Goal: Information Seeking & Learning: Learn about a topic

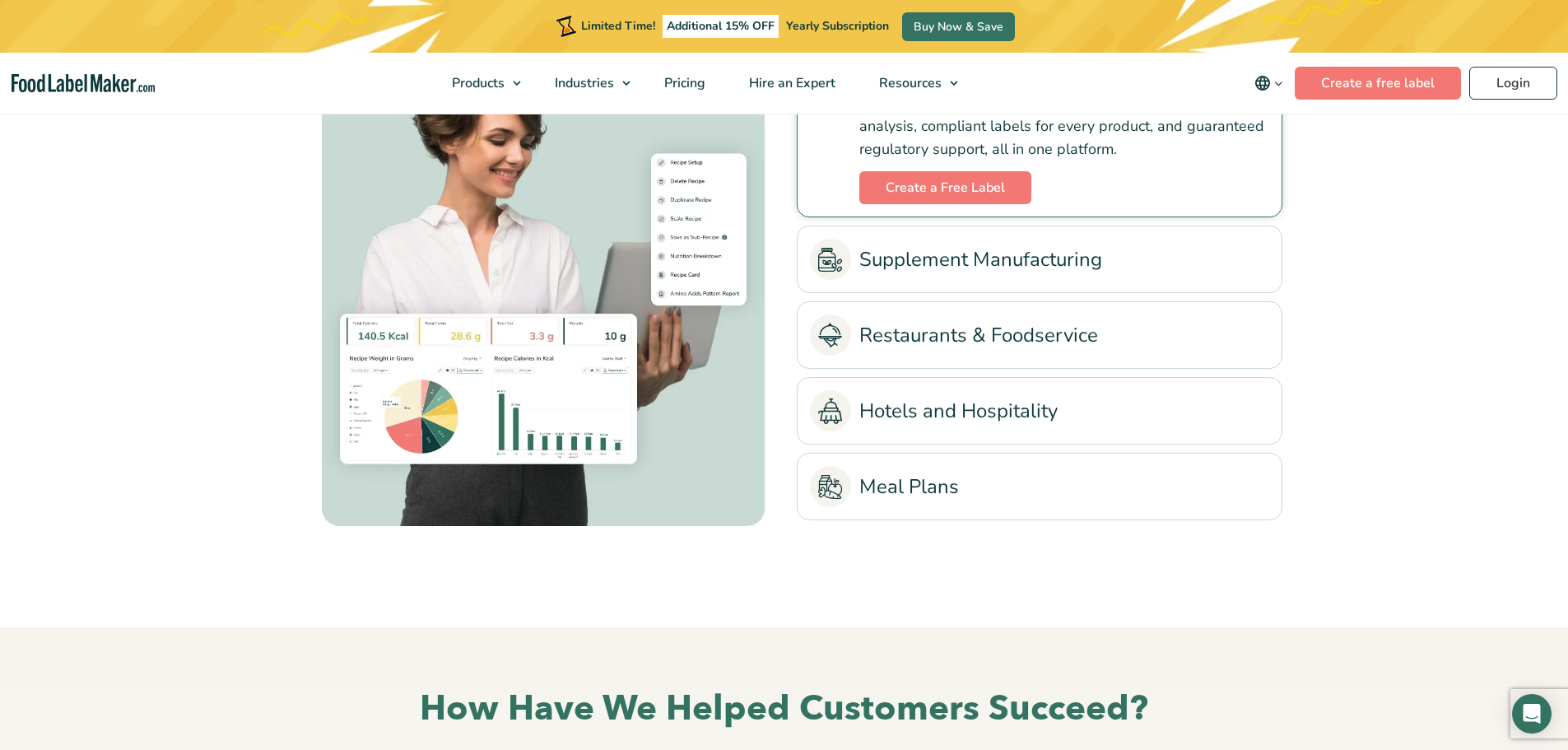
scroll to position [3869, 0]
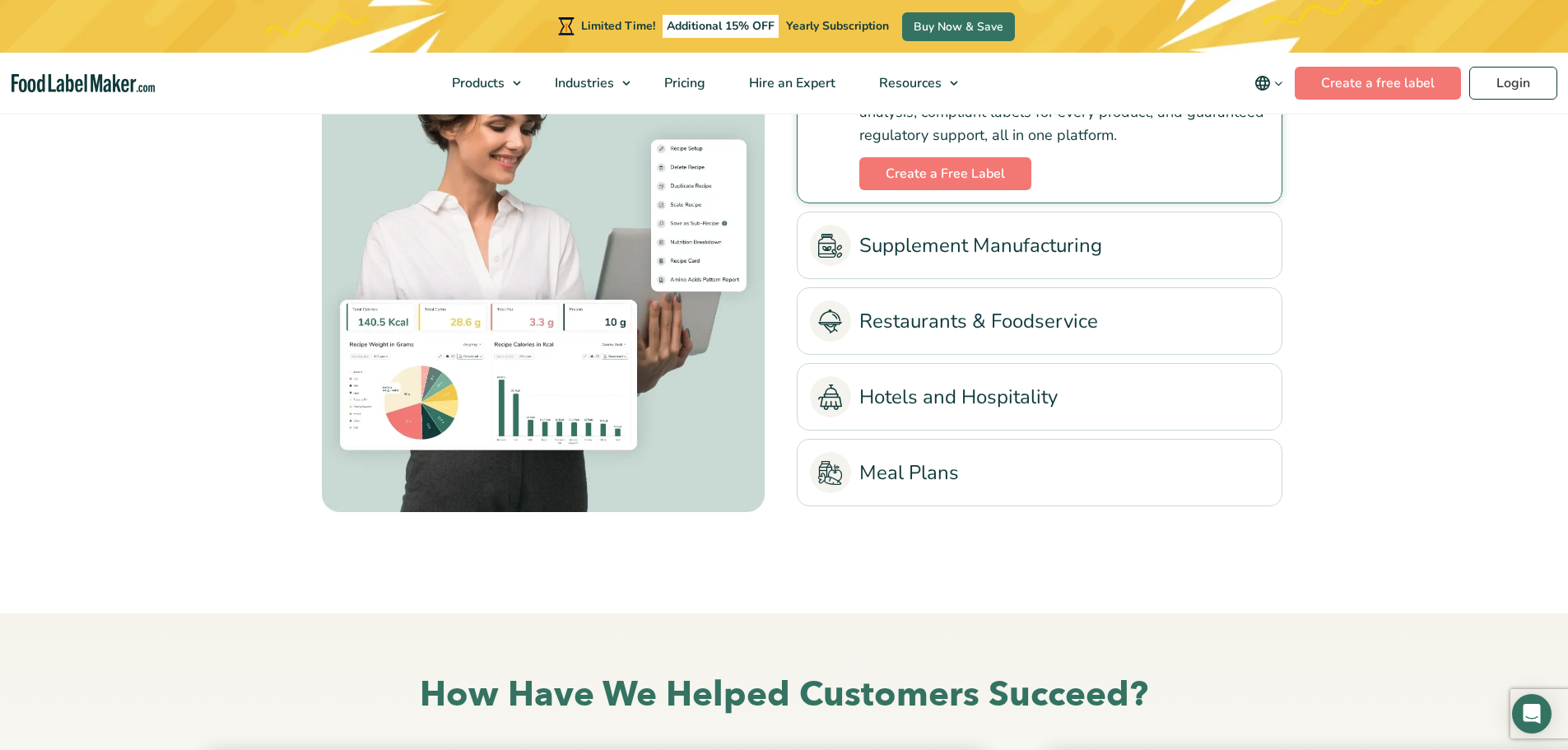
click at [994, 327] on link "Restaurants & Foodservice" at bounding box center [1040, 321] width 459 height 41
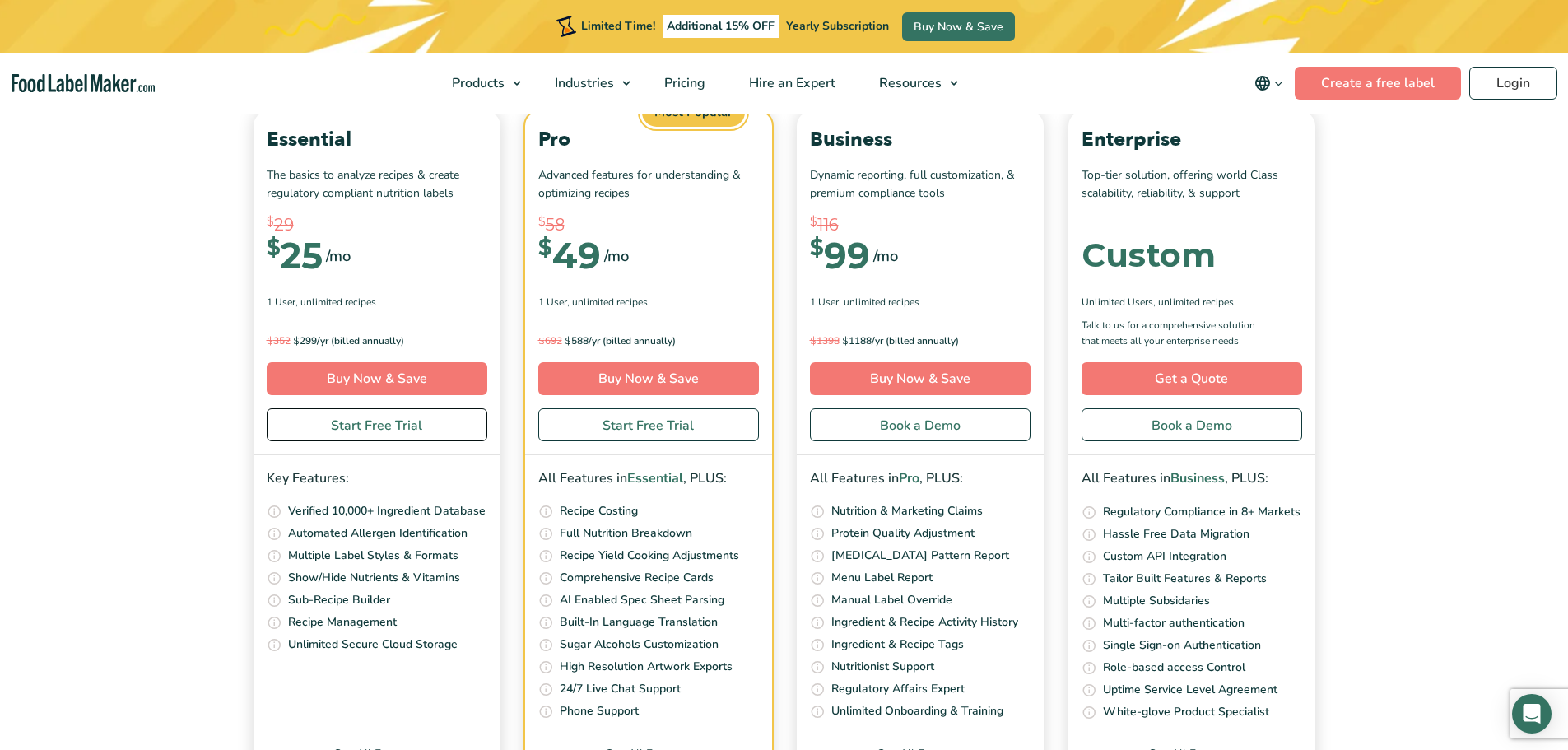
scroll to position [5928, 0]
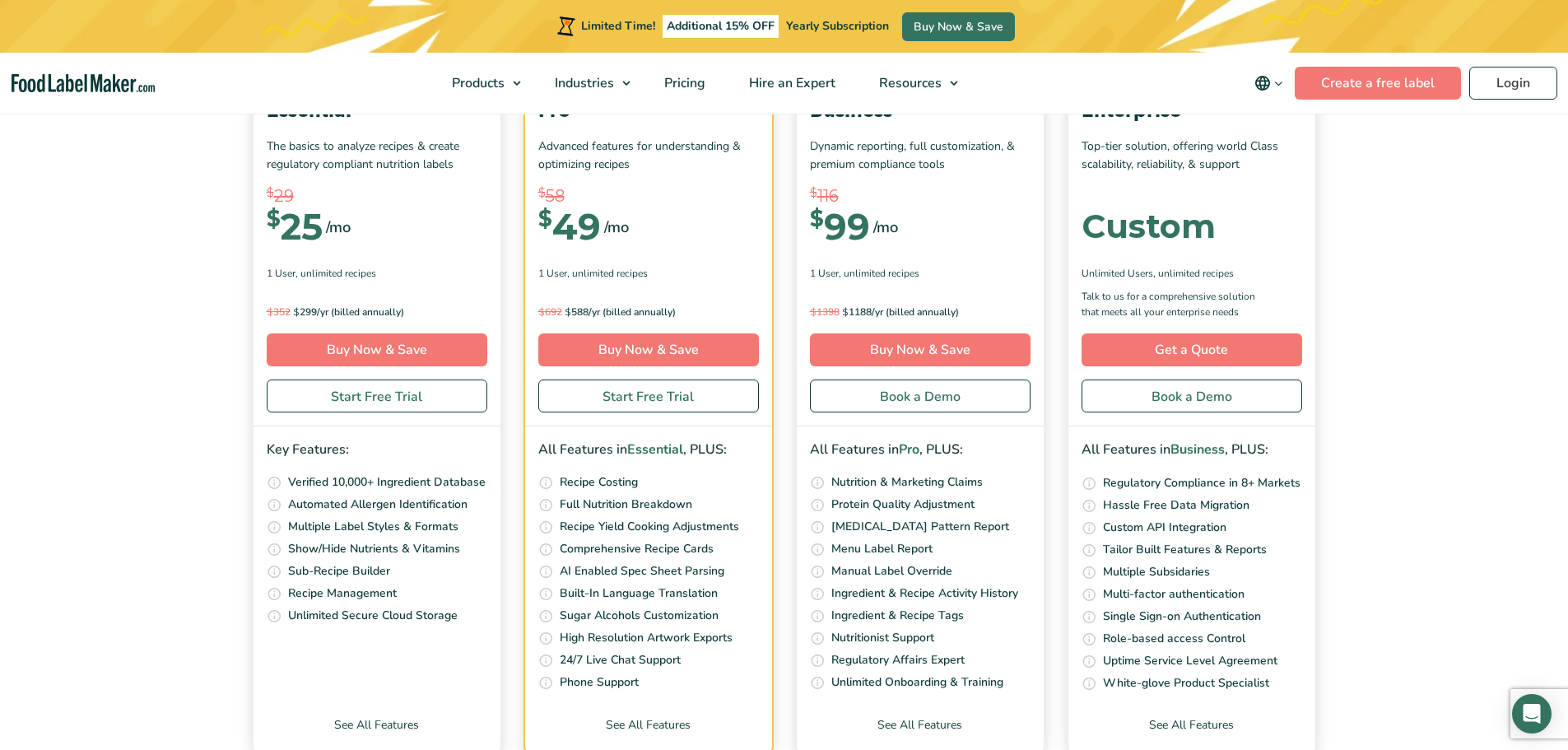
click at [573, 309] on p "$ 692 $ 588/yr (billed annually)" at bounding box center [649, 311] width 221 height 16
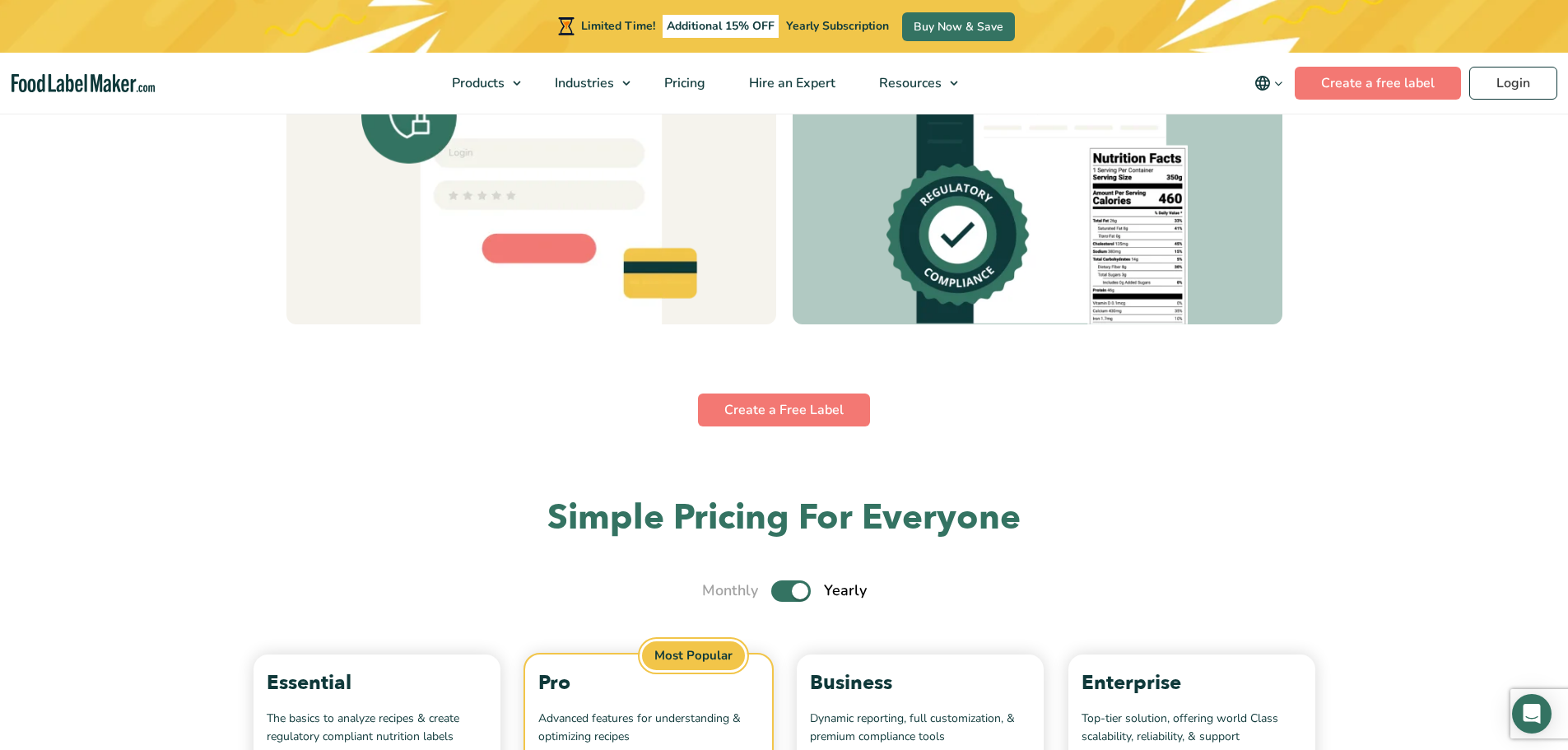
scroll to position [5351, 0]
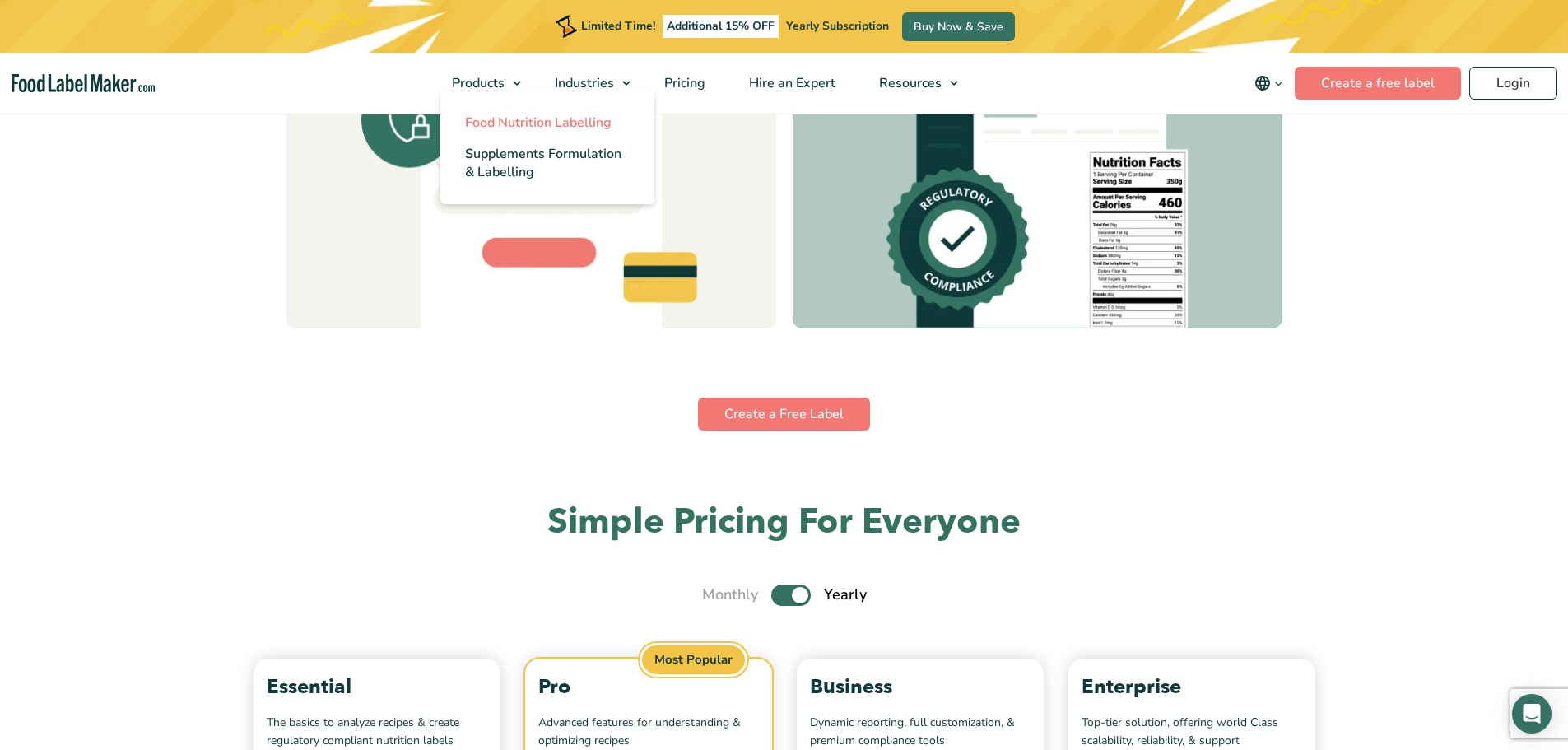
click at [497, 119] on span "Food Nutrition Labelling" at bounding box center [539, 122] width 147 height 18
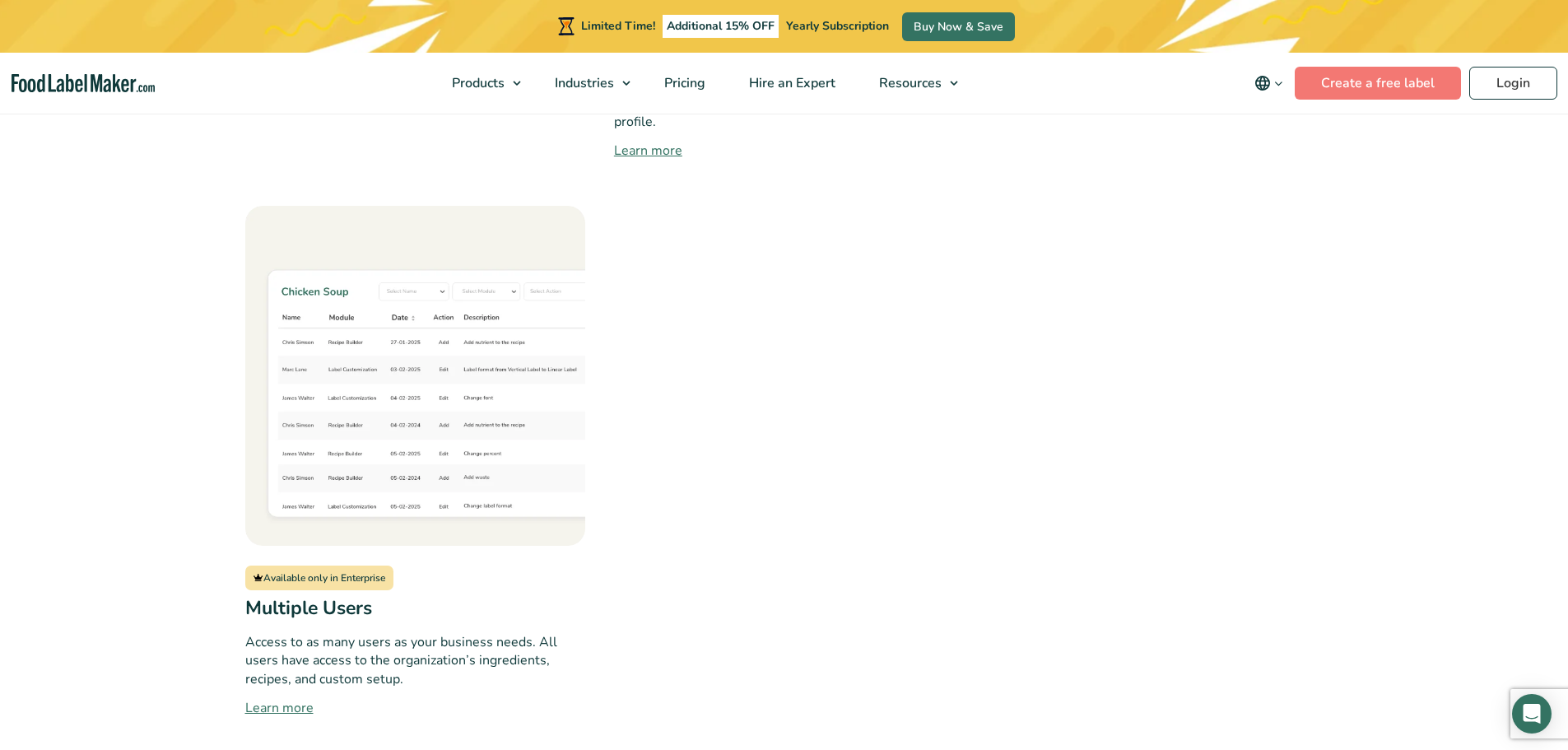
scroll to position [1976, 0]
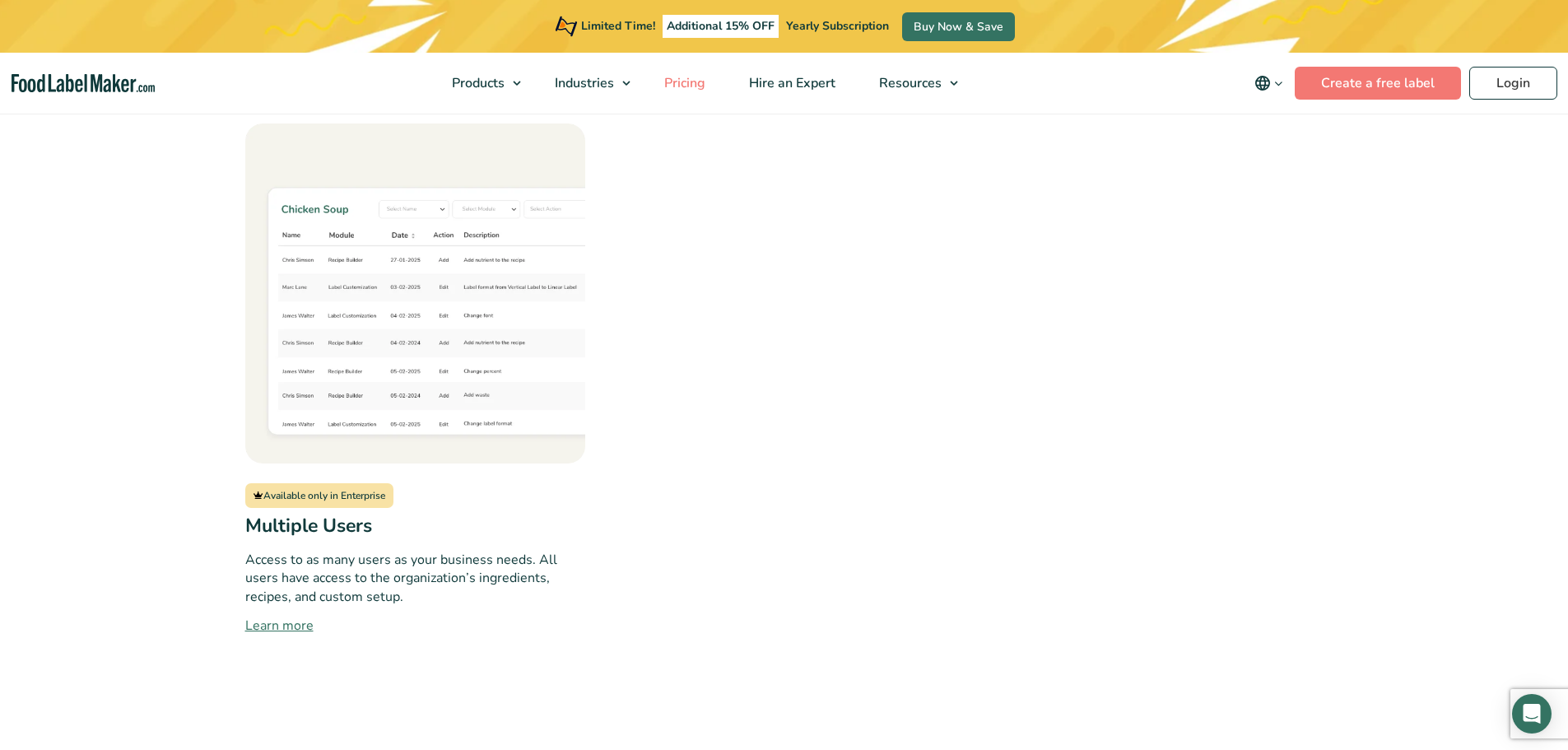
click at [700, 87] on span "Pricing" at bounding box center [683, 83] width 48 height 18
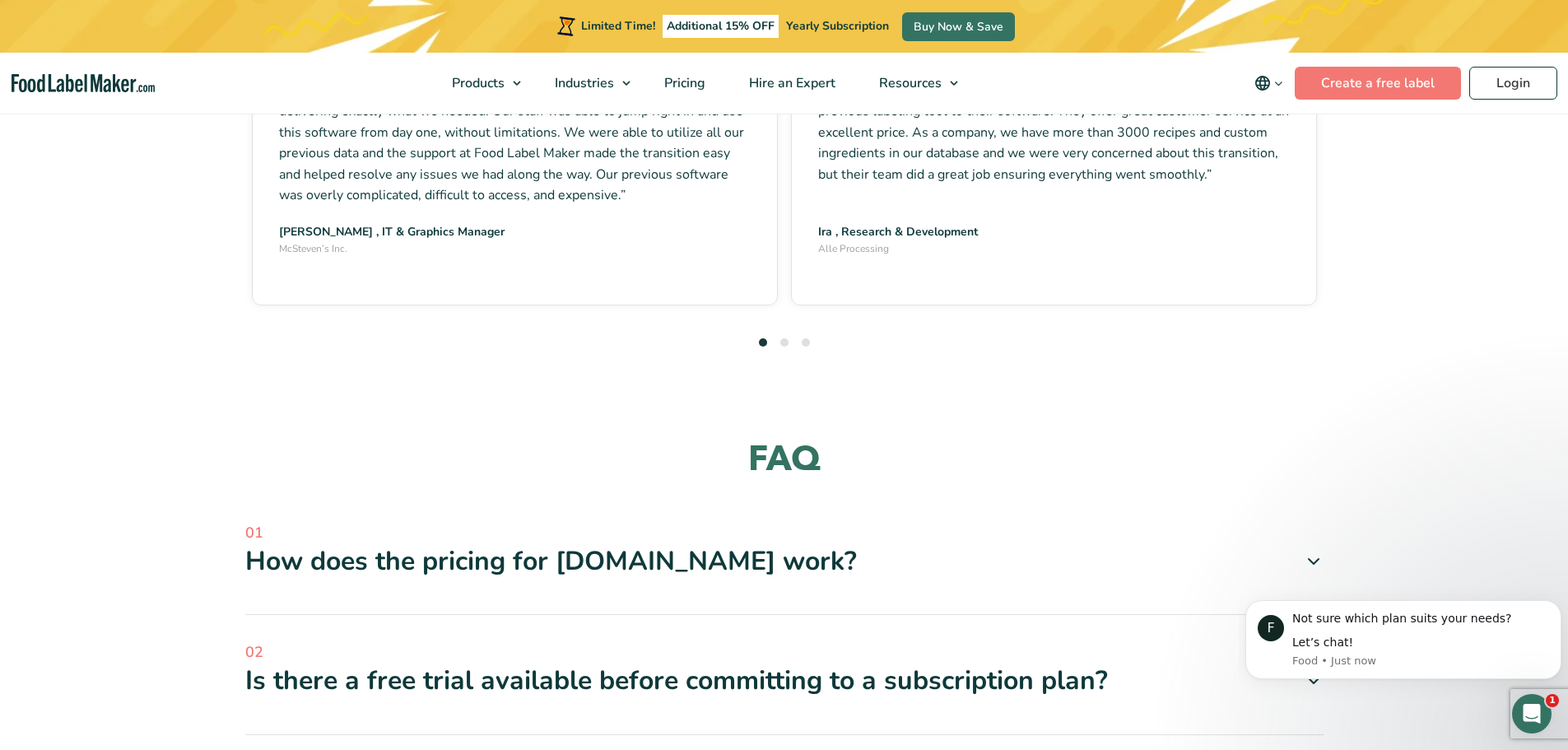
scroll to position [4693, 0]
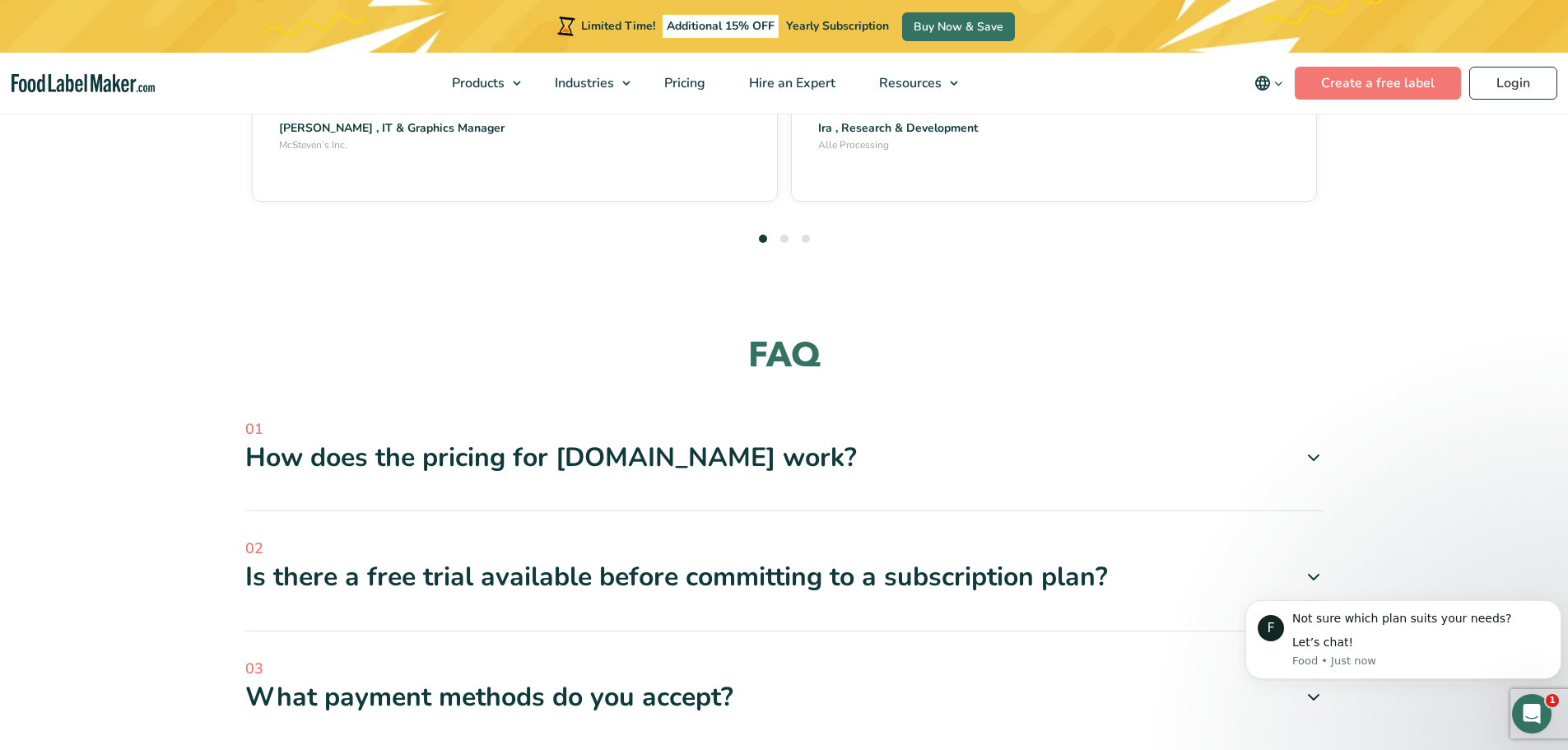
click at [726, 441] on div "How does the pricing for FoodLabelMaker.com work?" at bounding box center [784, 458] width 1078 height 35
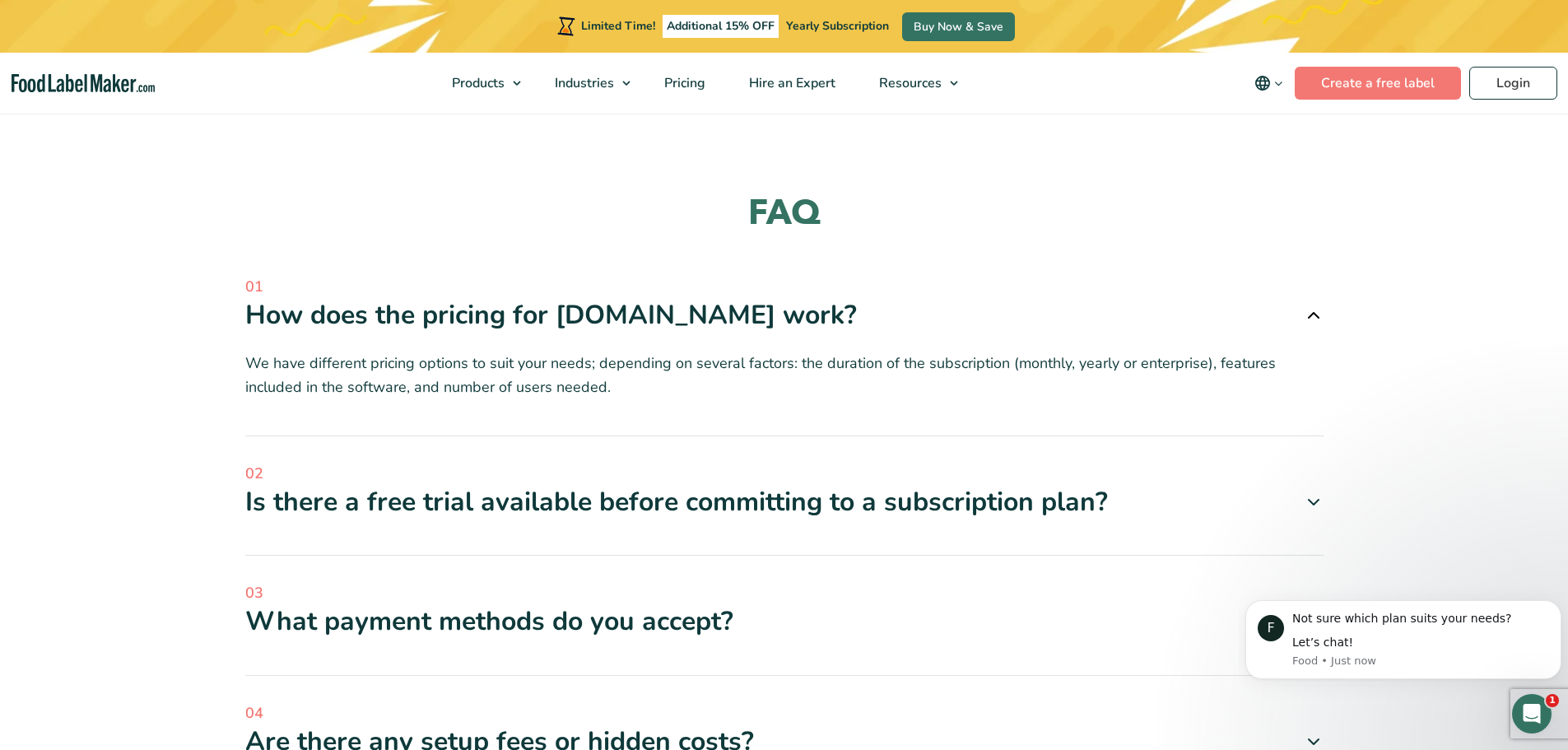
scroll to position [4857, 0]
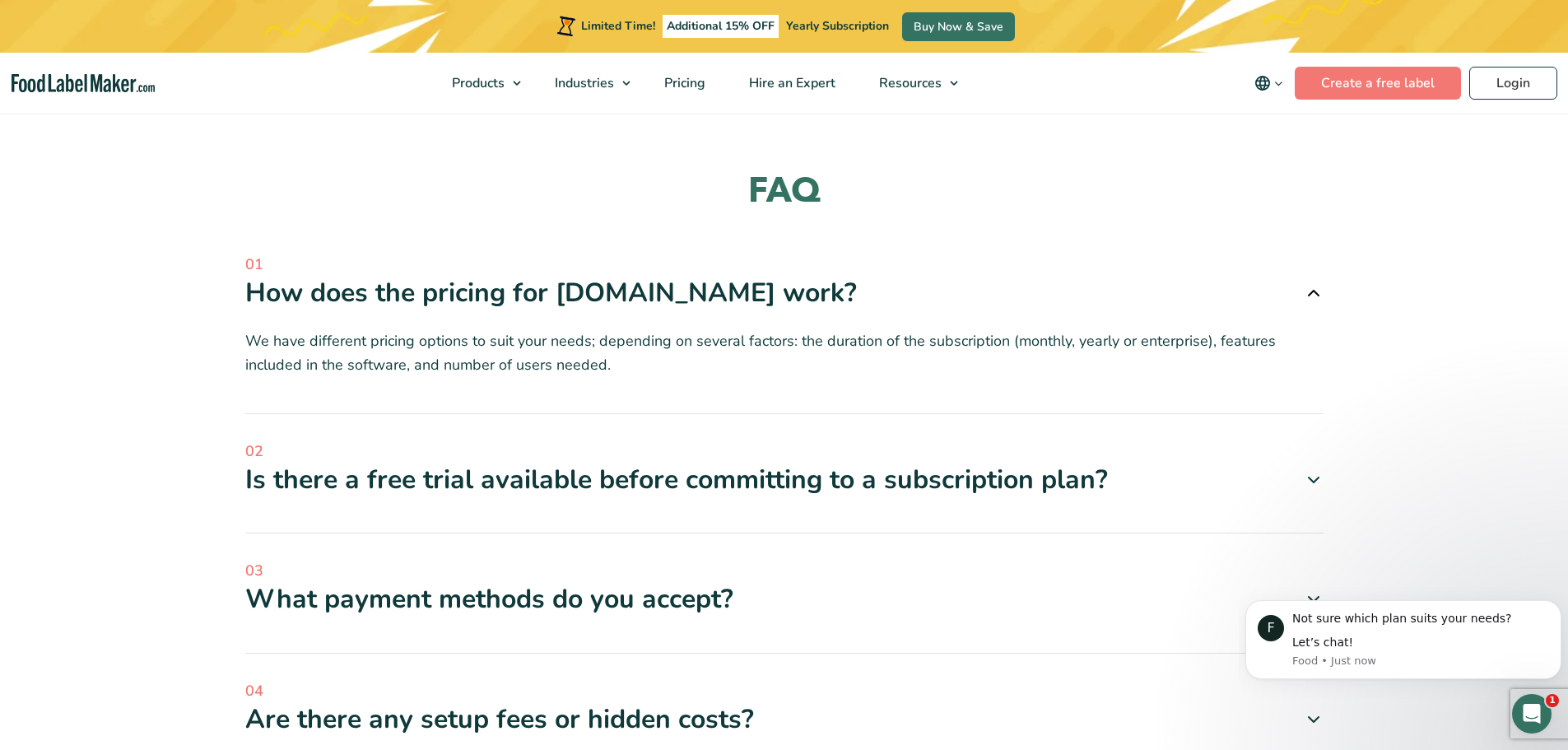
click at [528, 441] on span "02" at bounding box center [784, 452] width 1078 height 22
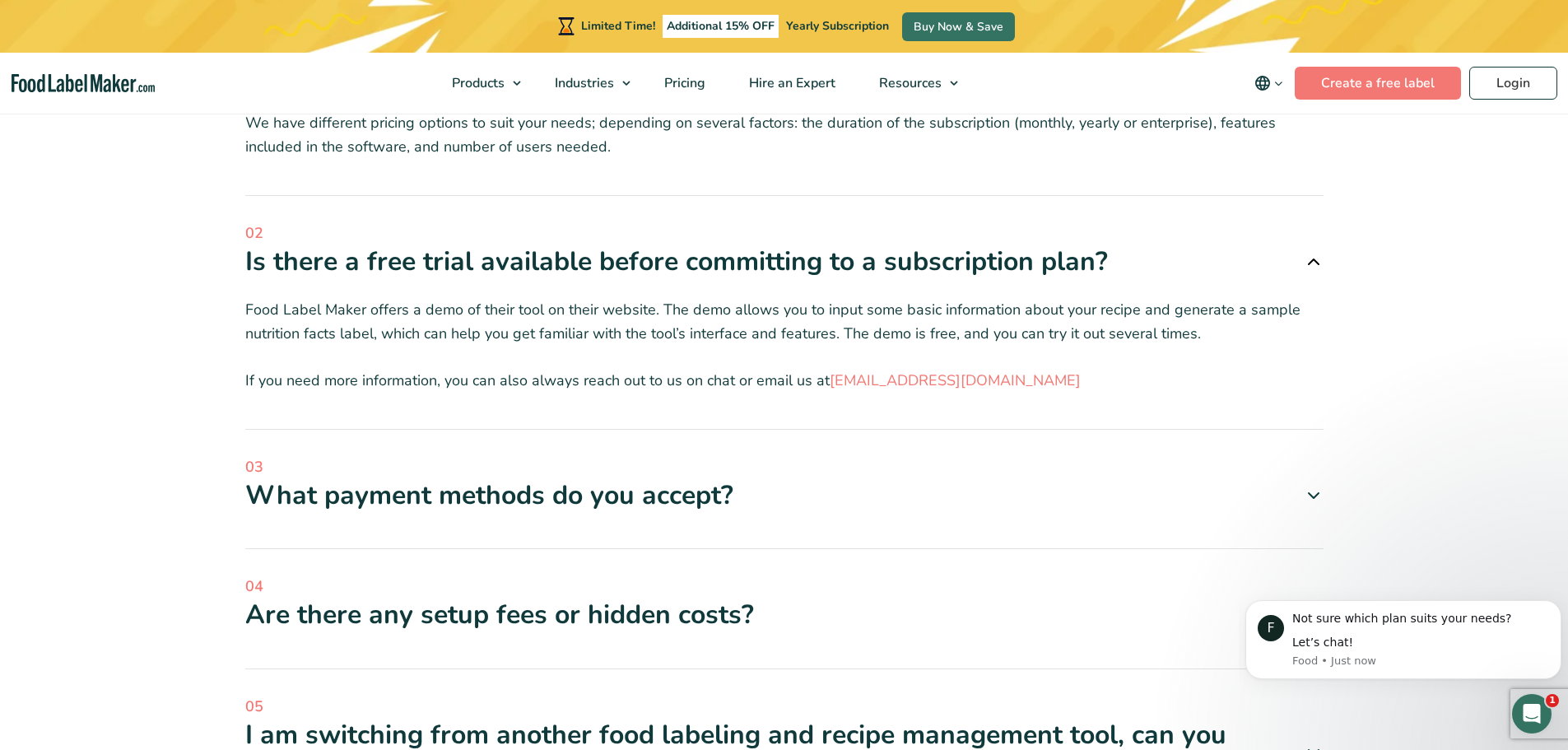
scroll to position [5104, 0]
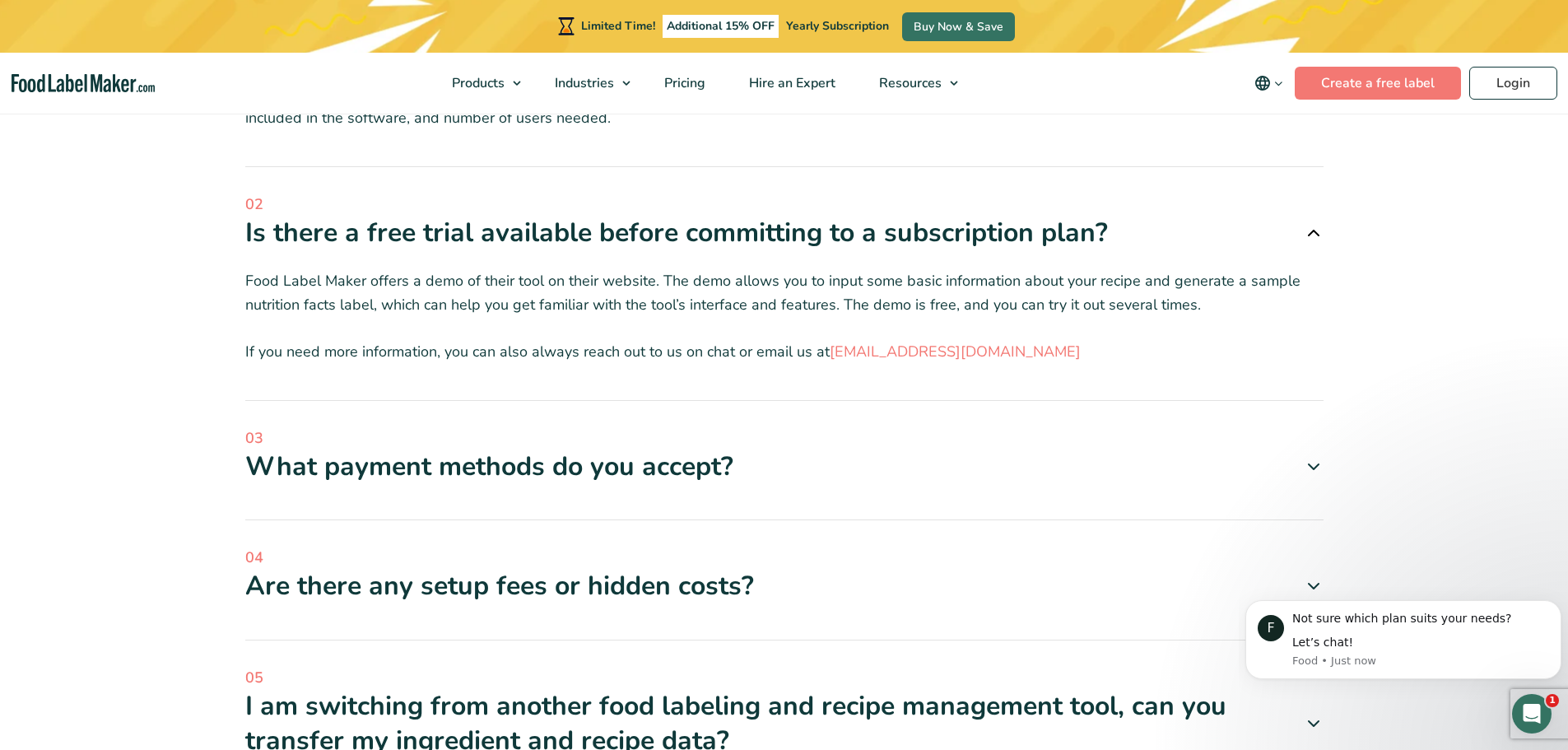
click at [315, 449] on div "What payment methods do you accept?" at bounding box center [784, 466] width 1078 height 35
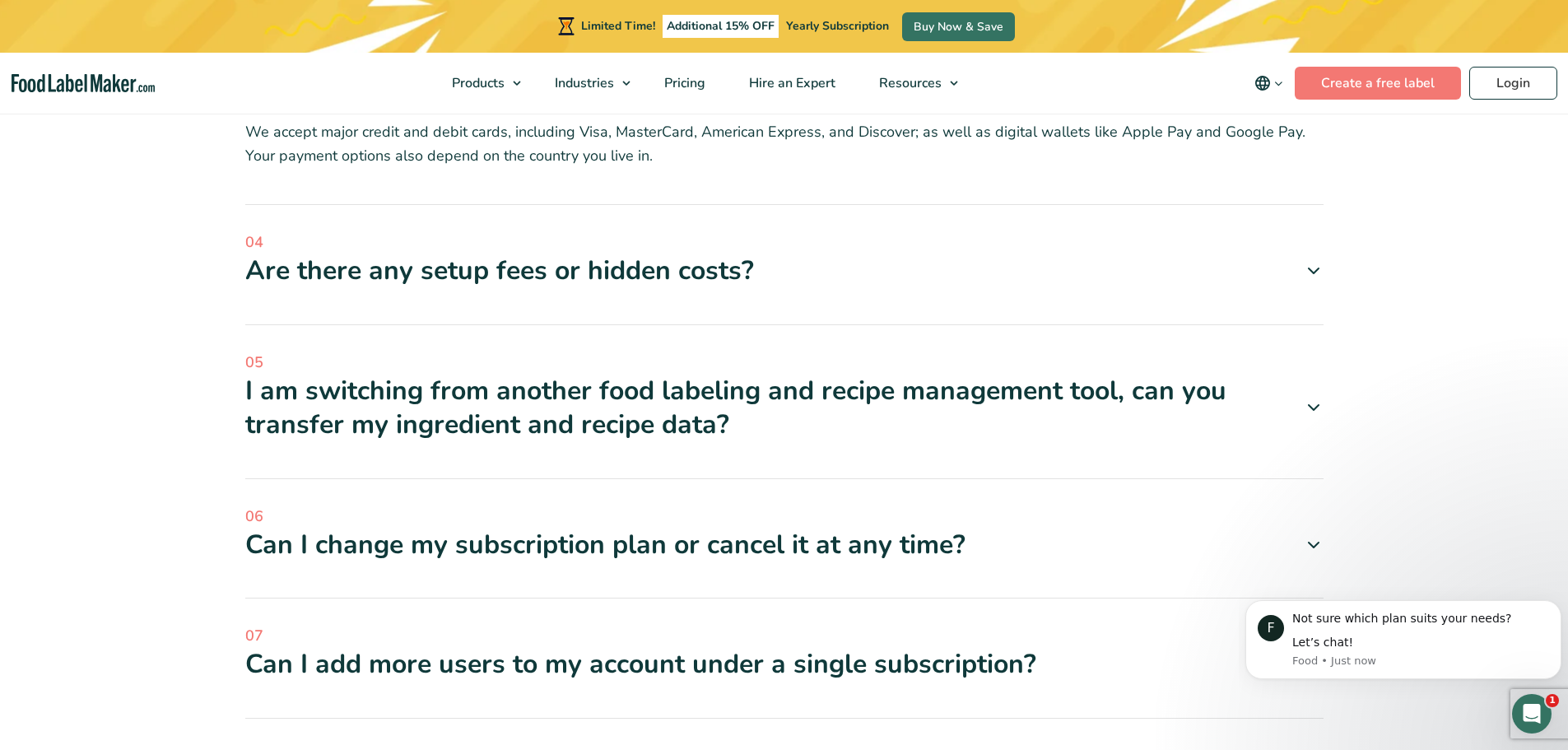
scroll to position [5516, 0]
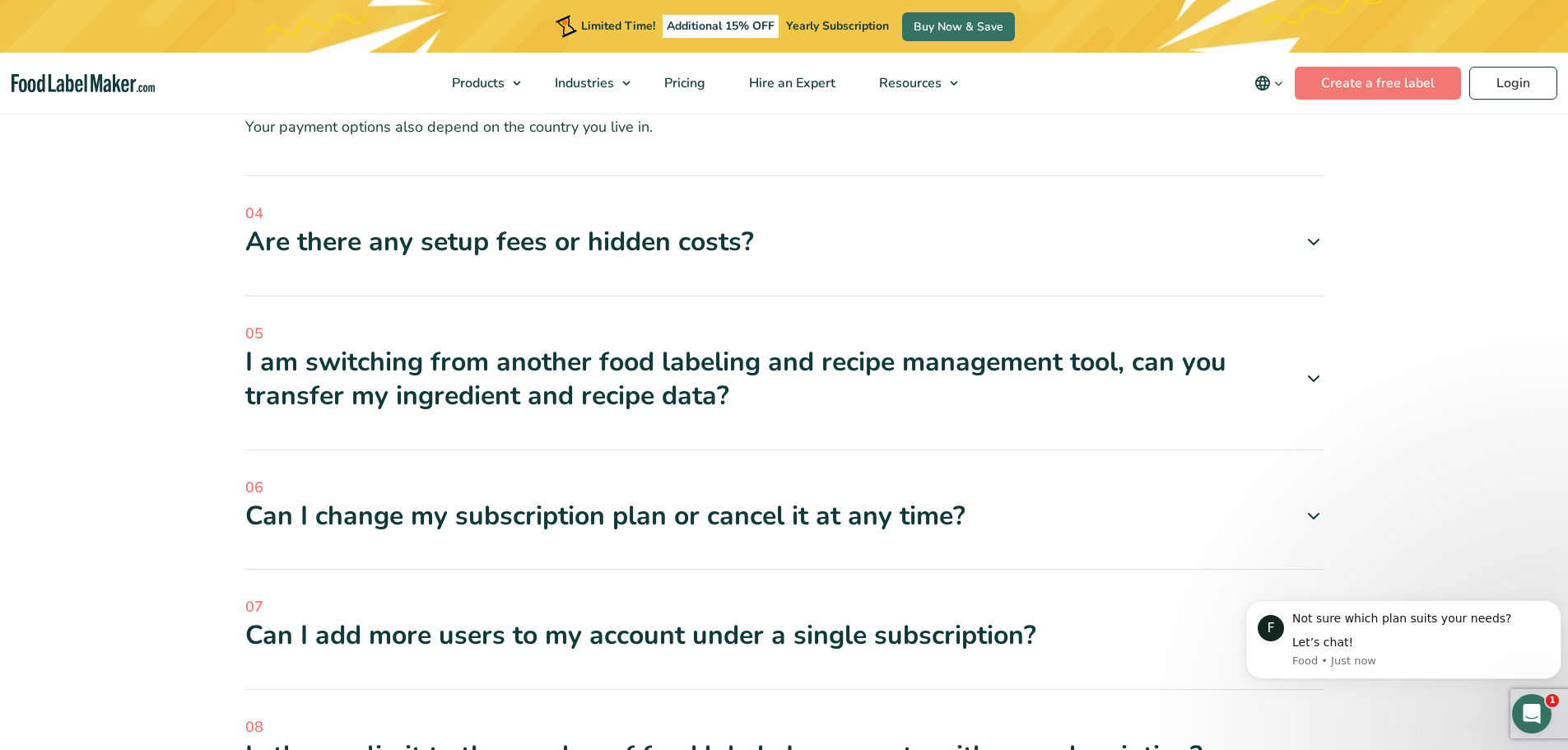
click at [418, 203] on div "04 Are there any setup fees or hidden costs? No, there are no setup fees associ…" at bounding box center [784, 250] width 1078 height 94
click at [436, 225] on div "Are there any setup fees or hidden costs?" at bounding box center [784, 242] width 1078 height 35
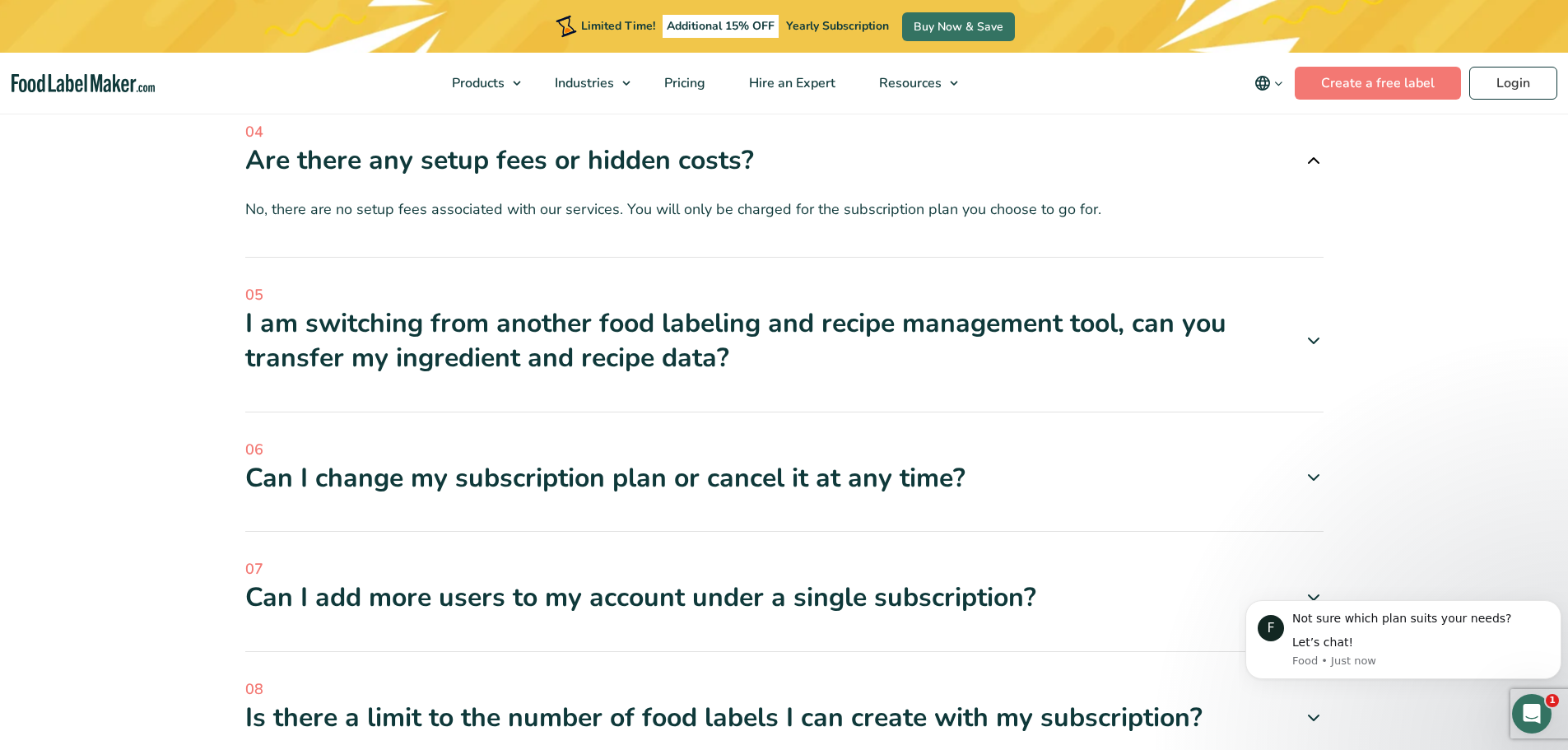
scroll to position [5599, 0]
click at [431, 305] on div "I am switching from another food labeling and recipe management tool, can you t…" at bounding box center [784, 339] width 1078 height 68
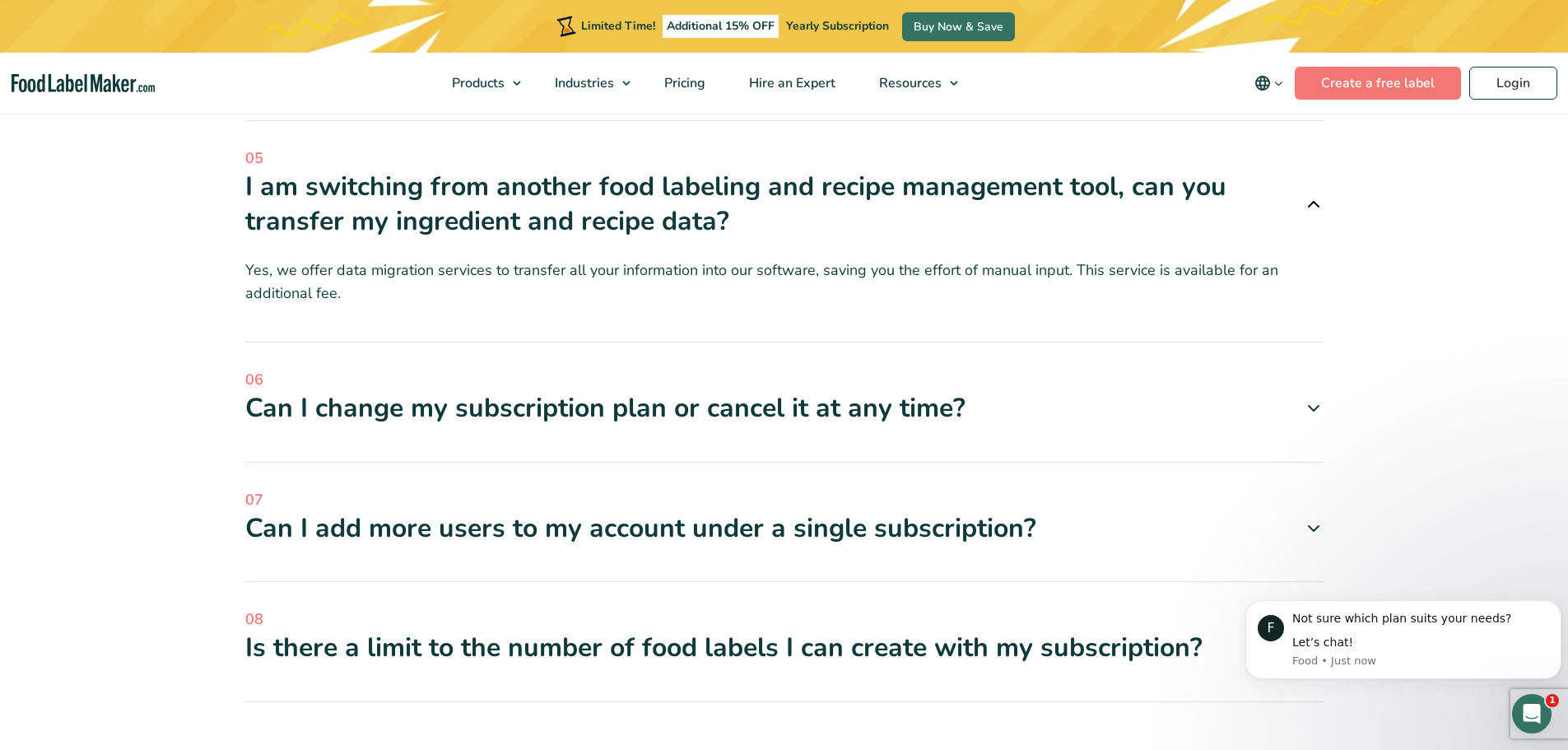
scroll to position [5763, 0]
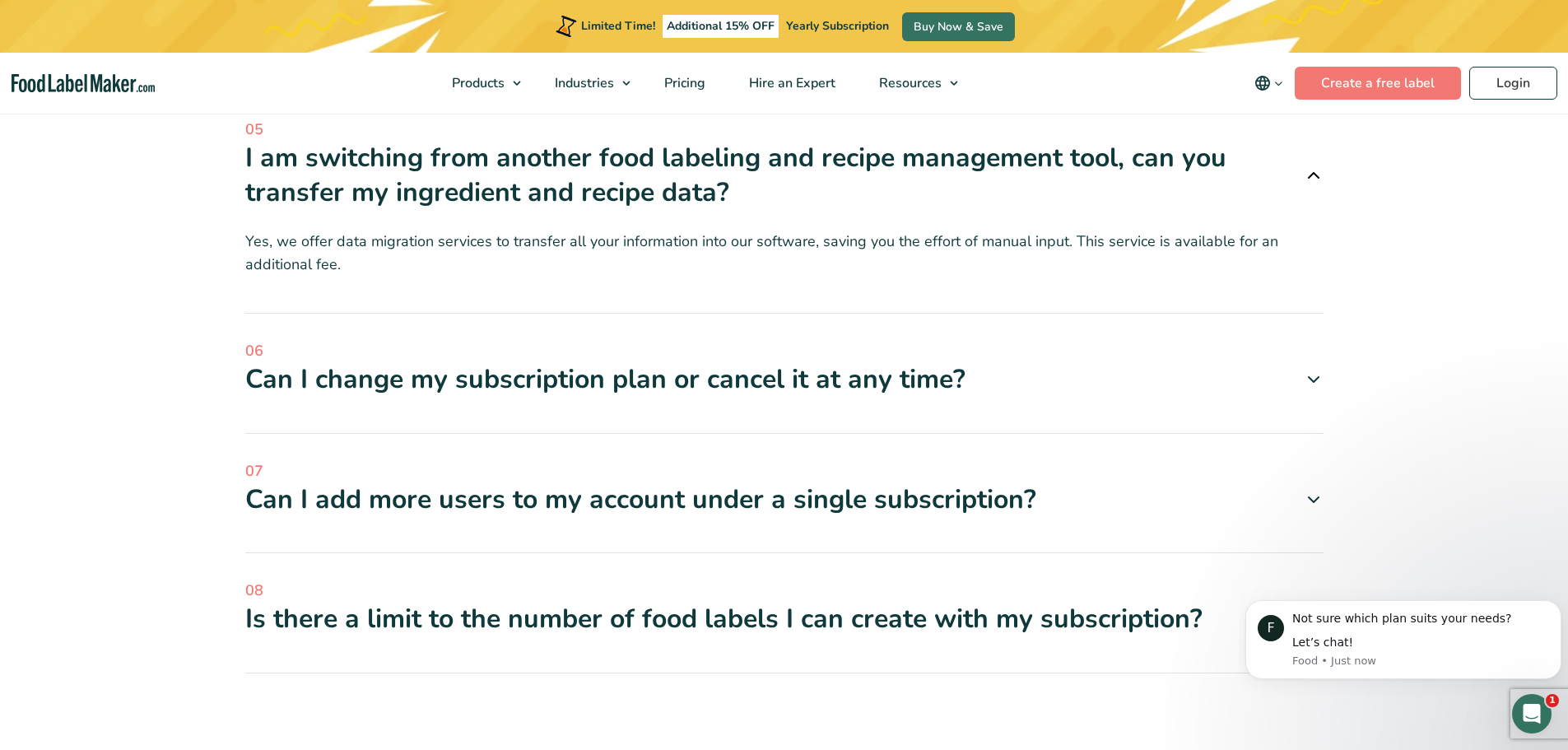
click at [381, 340] on span "06" at bounding box center [784, 351] width 1078 height 22
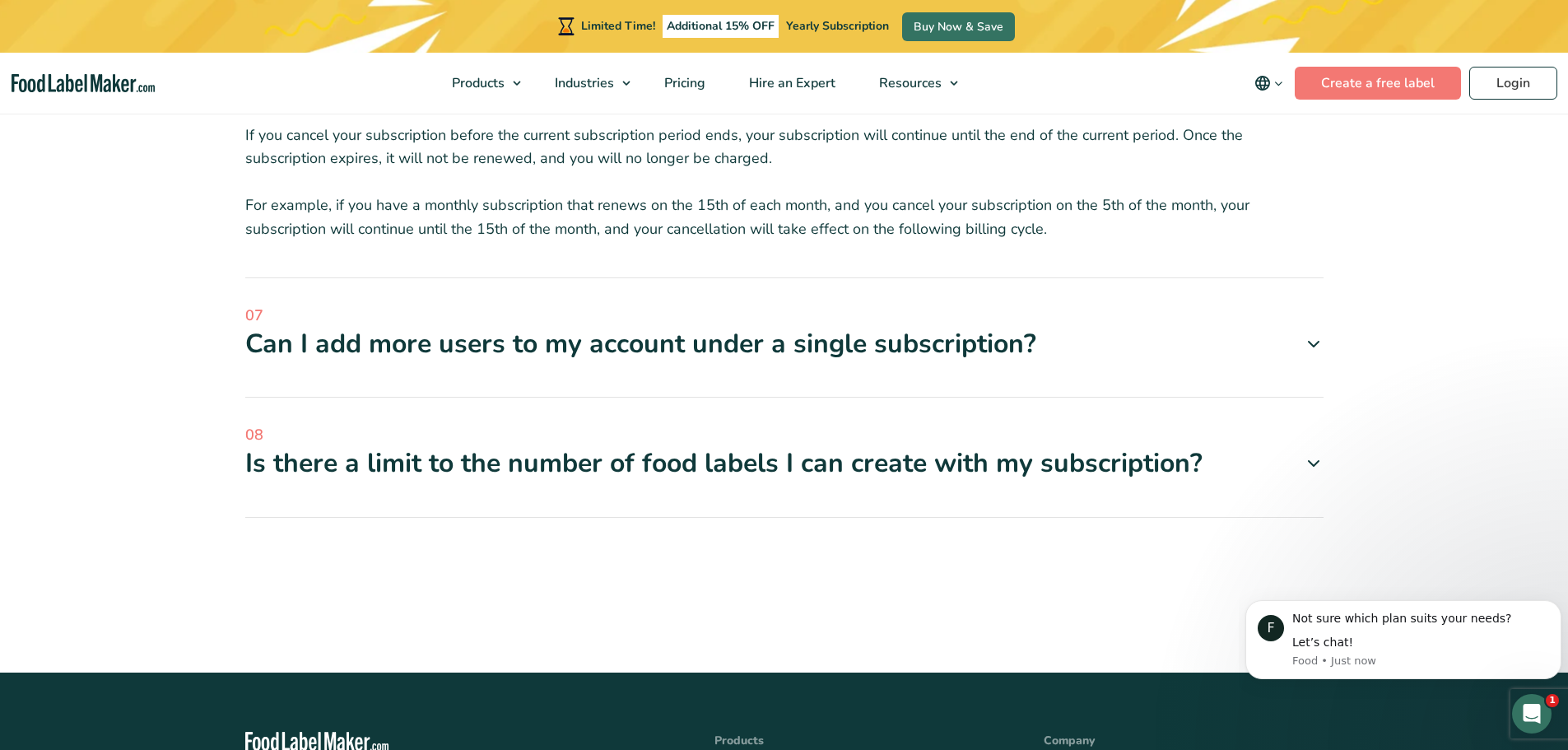
scroll to position [6257, 0]
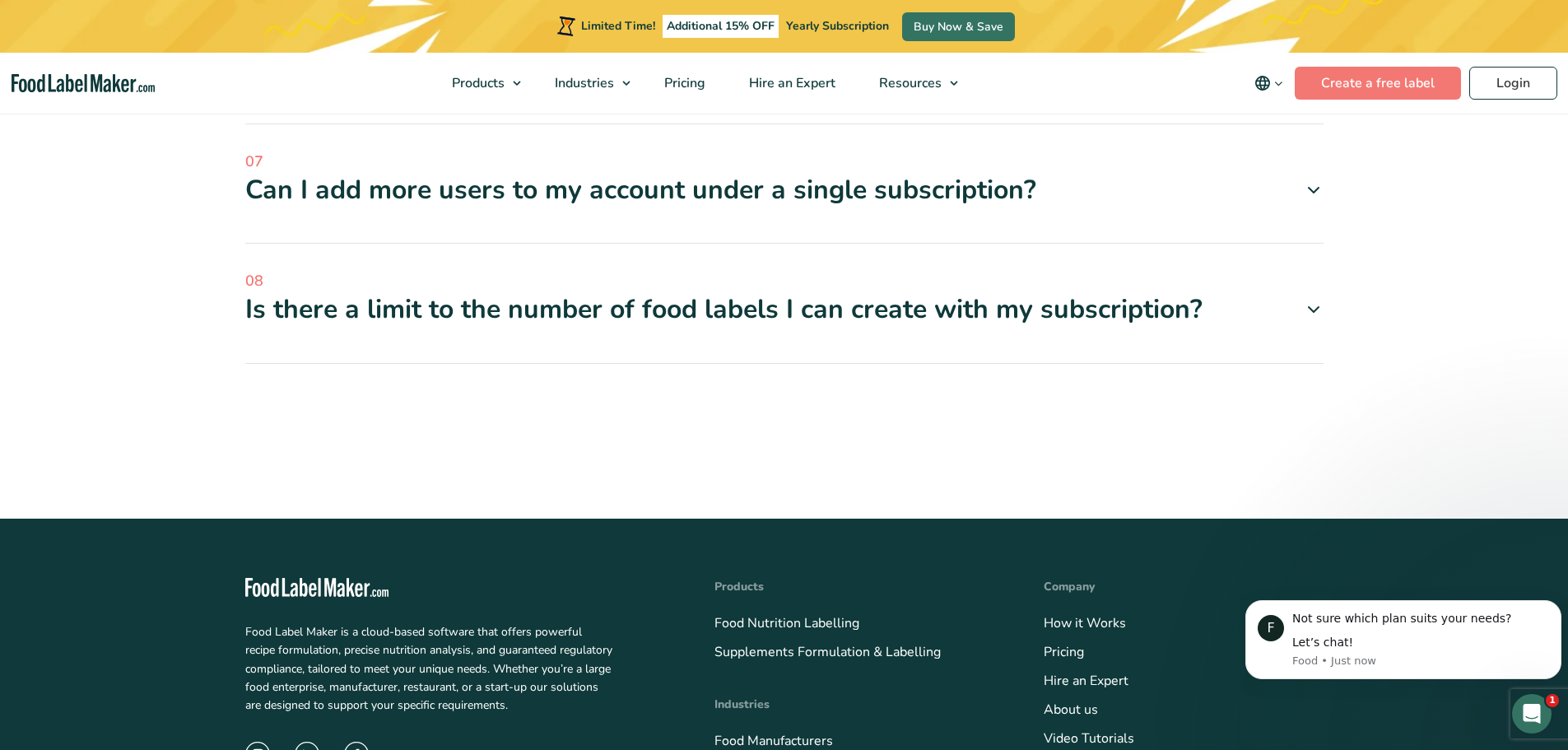
click at [805, 270] on div "08 Is there a limit to the number of food labels I can create with my subscript…" at bounding box center [784, 317] width 1078 height 94
click at [584, 292] on div "Is there a limit to the number of food labels I can create with my subscription?" at bounding box center [784, 309] width 1078 height 35
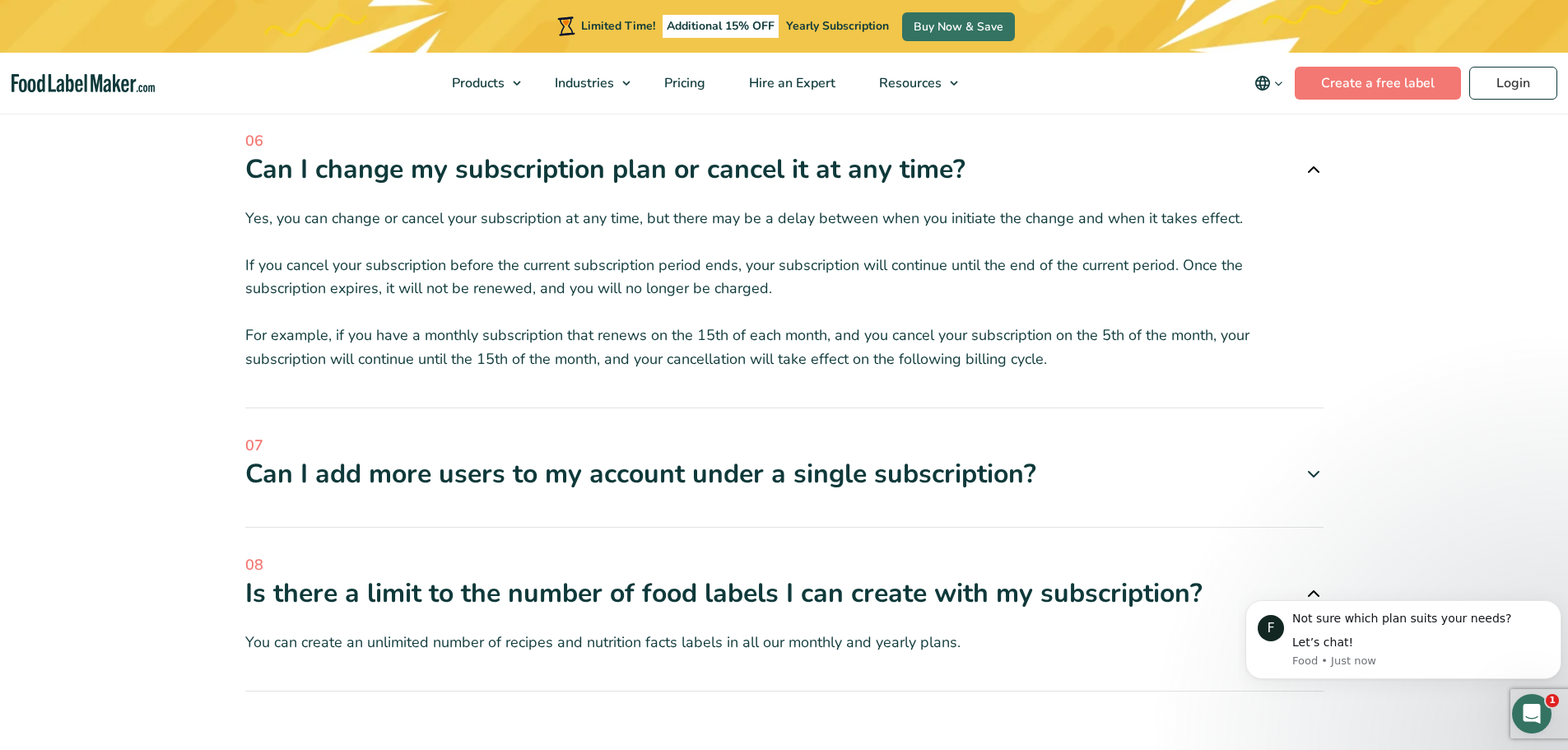
scroll to position [5763, 0]
